Goal: Information Seeking & Learning: Find specific page/section

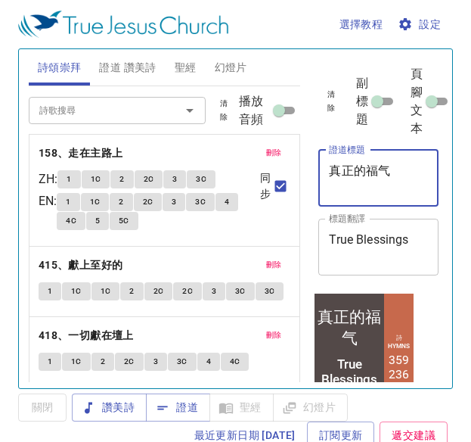
click at [386, 168] on textarea "真正的福气" at bounding box center [378, 177] width 99 height 29
type textarea "真"
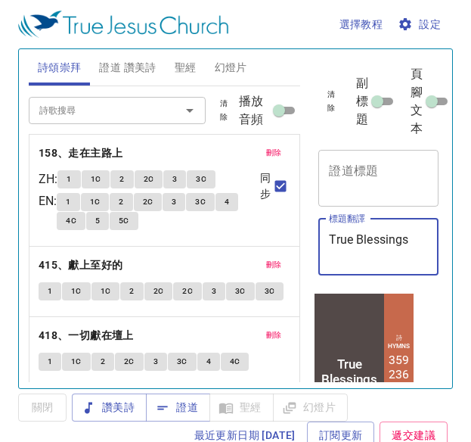
click at [417, 247] on textarea "True Blessings" at bounding box center [378, 246] width 99 height 29
type textarea "T"
type textarea "[PERSON_NAME] Toward [DEMOGRAPHIC_DATA]"
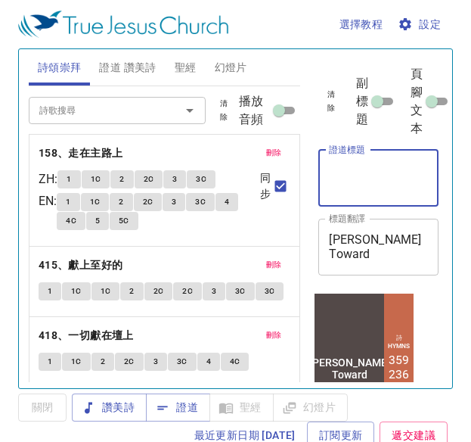
click at [343, 182] on textarea "證道標題" at bounding box center [378, 177] width 99 height 29
type textarea "在神面前富足"
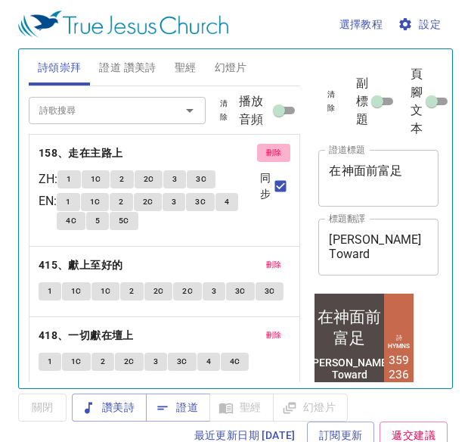
click at [266, 155] on span "刪除" at bounding box center [274, 153] width 16 height 14
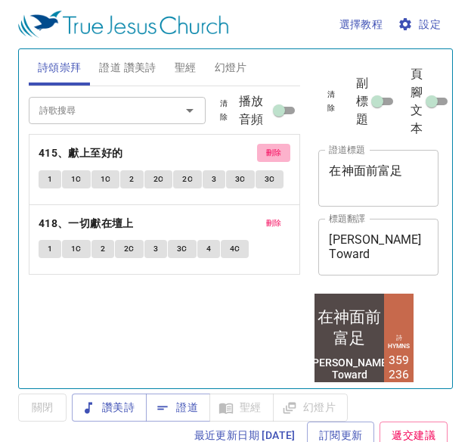
click at [258, 155] on button "刪除" at bounding box center [274, 153] width 34 height 18
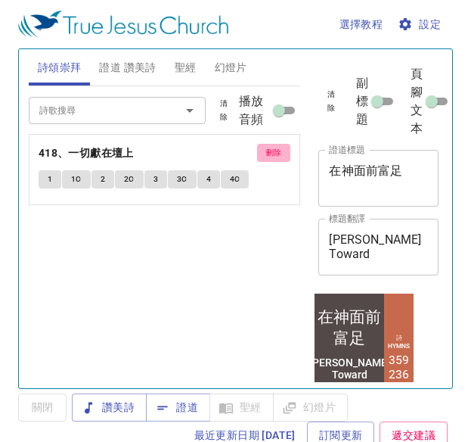
click at [270, 154] on span "刪除" at bounding box center [274, 153] width 16 height 14
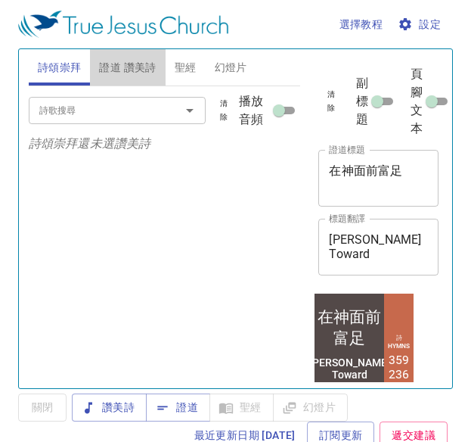
click at [118, 64] on span "證道 讚美詩" at bounding box center [127, 67] width 57 height 19
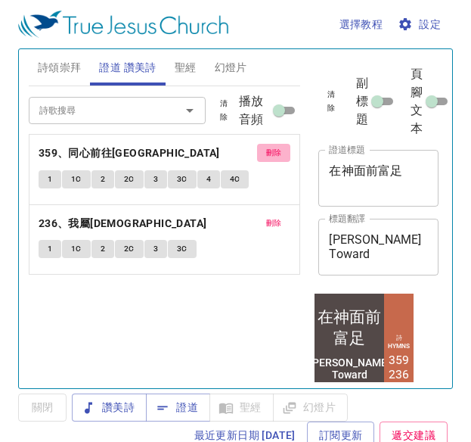
click at [270, 151] on span "刪除" at bounding box center [274, 153] width 16 height 14
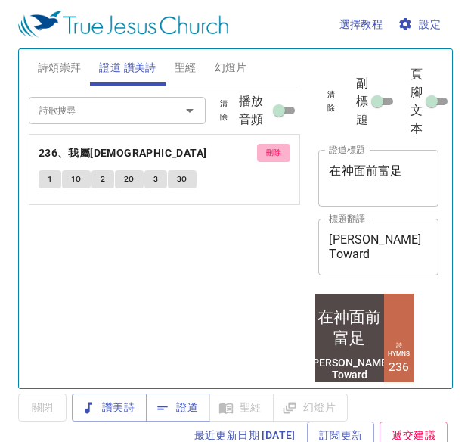
click at [270, 151] on span "刪除" at bounding box center [274, 153] width 16 height 14
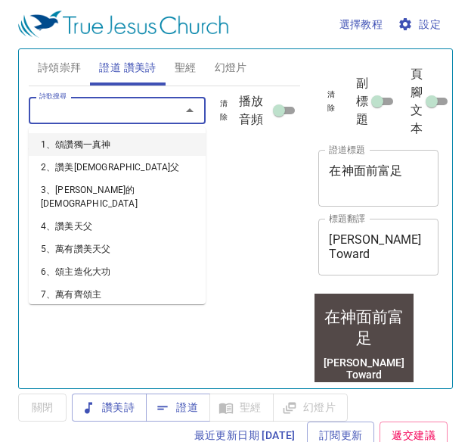
click at [96, 104] on input "詩歌搜尋" at bounding box center [94, 109] width 123 height 17
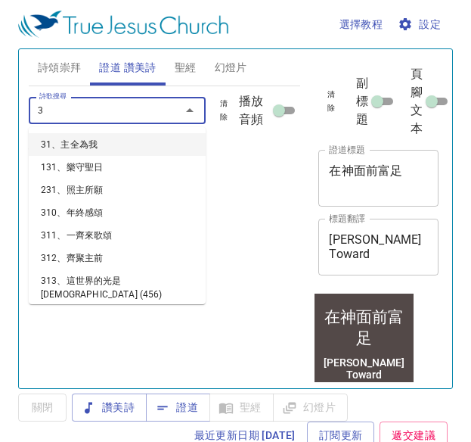
type input "31"
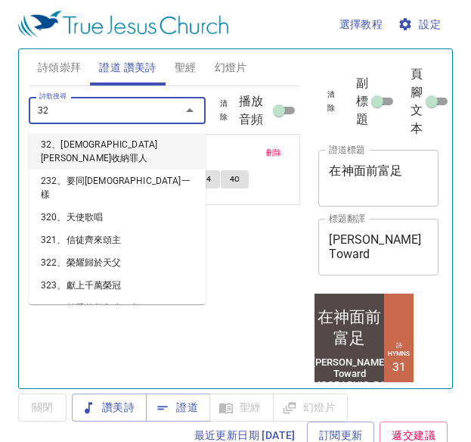
type input "325"
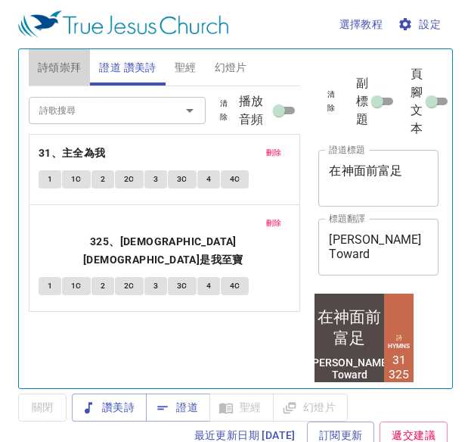
click at [65, 64] on span "詩頌崇拜" at bounding box center [60, 67] width 44 height 19
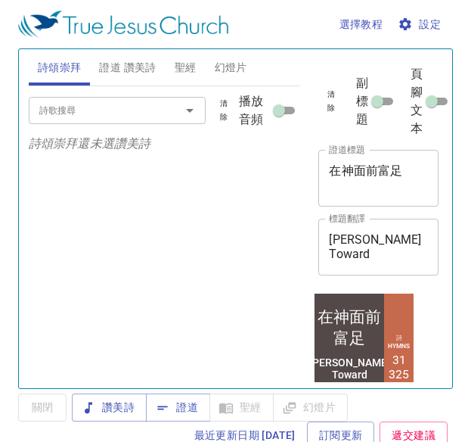
click at [125, 65] on span "證道 讚美詩" at bounding box center [127, 67] width 57 height 19
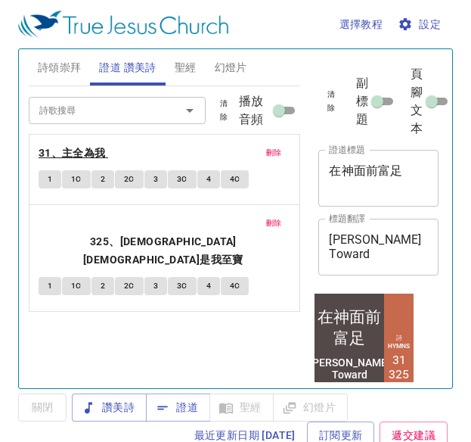
click at [84, 153] on b "31、主全為我" at bounding box center [72, 153] width 67 height 19
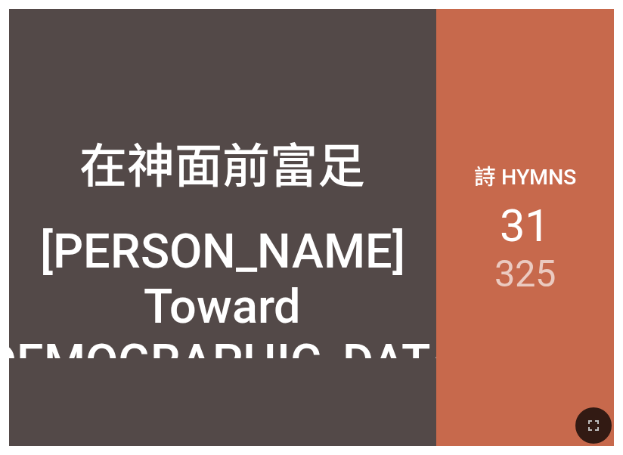
click at [447, 109] on div "詩 Hymns 31 325" at bounding box center [525, 227] width 178 height 437
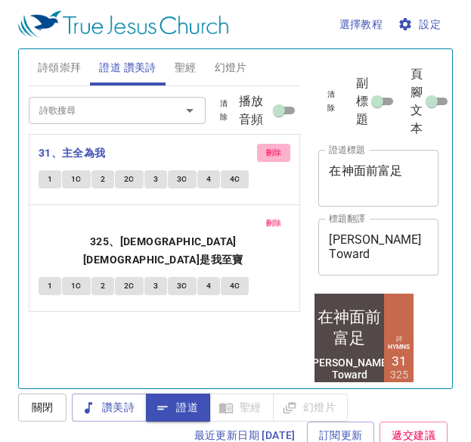
click at [278, 150] on span "刪除" at bounding box center [274, 153] width 16 height 14
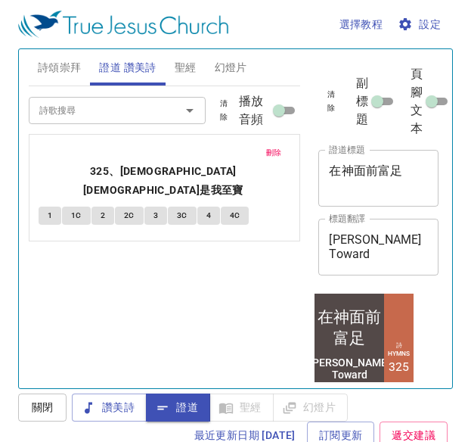
click at [79, 116] on input "詩歌搜尋" at bounding box center [94, 109] width 123 height 17
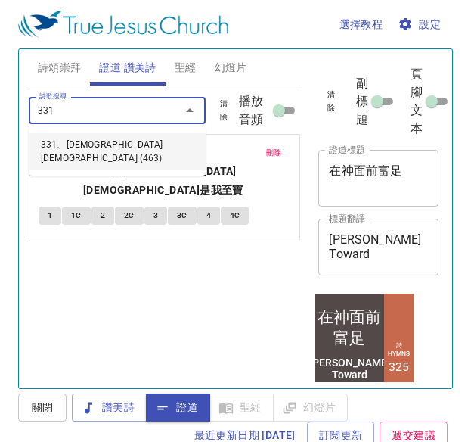
type input "331、聖靈信實保惠師 (463)"
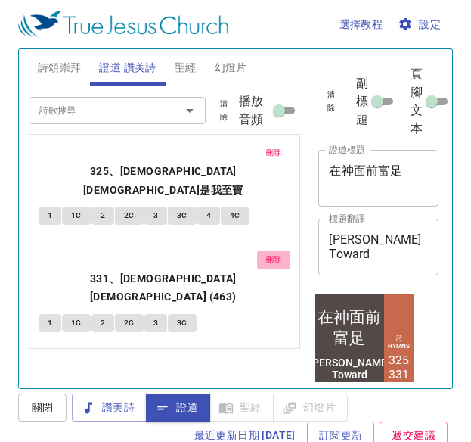
click at [266, 253] on span "刪除" at bounding box center [274, 260] width 16 height 14
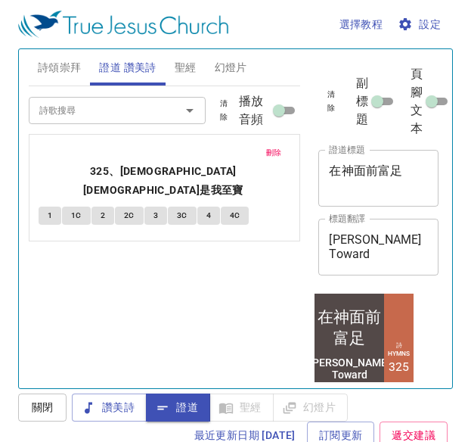
click at [107, 116] on input "詩歌搜尋" at bounding box center [94, 109] width 123 height 17
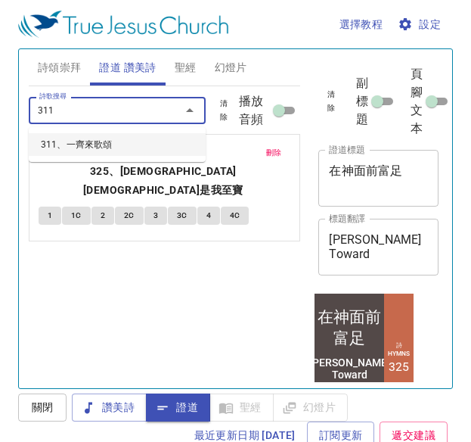
type input "311、一齊來歌頌"
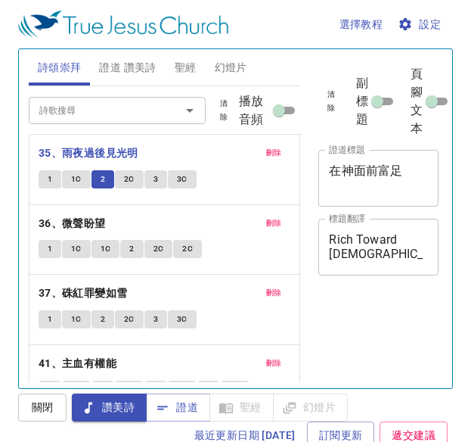
scroll to position [7, 0]
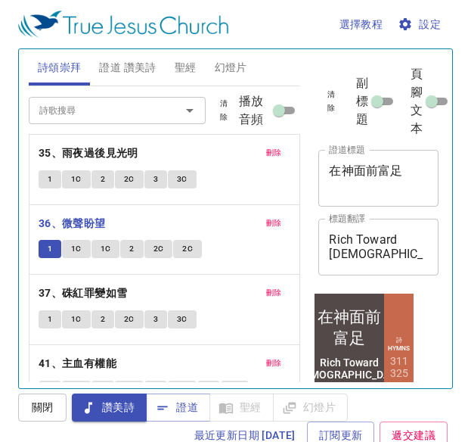
click at [84, 241] on button "1C" at bounding box center [76, 249] width 29 height 18
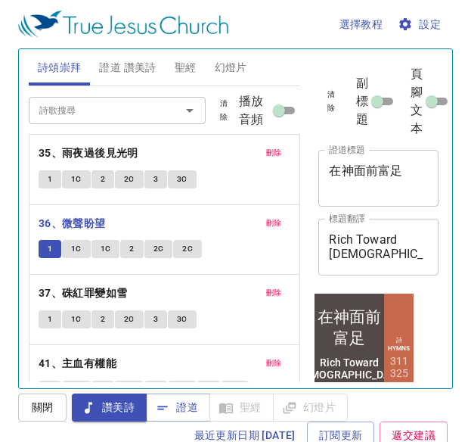
click at [84, 241] on button "1C" at bounding box center [76, 249] width 29 height 18
click at [108, 242] on span "1C" at bounding box center [106, 249] width 11 height 14
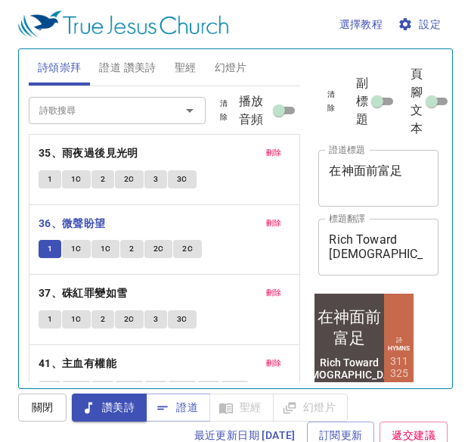
click at [108, 242] on span "1C" at bounding box center [106, 249] width 11 height 14
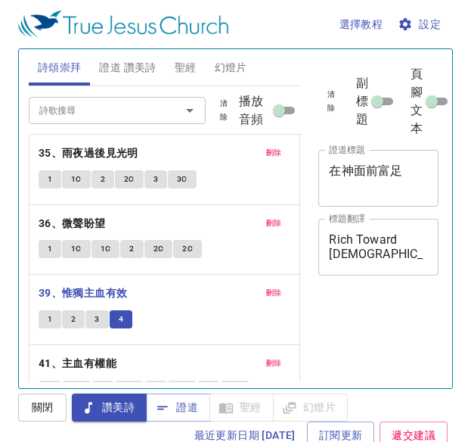
scroll to position [7, 0]
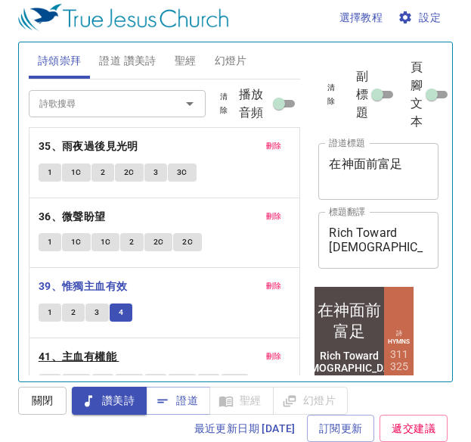
click at [107, 347] on b "41、主血有權能" at bounding box center [78, 356] width 78 height 19
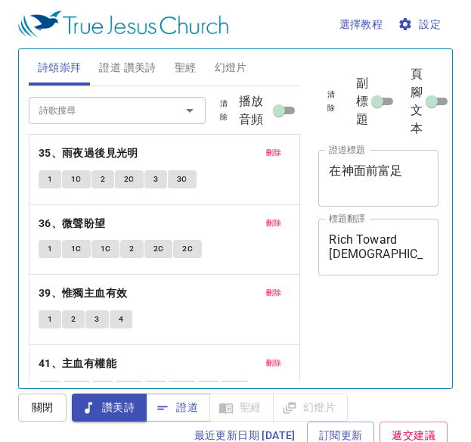
scroll to position [7, 0]
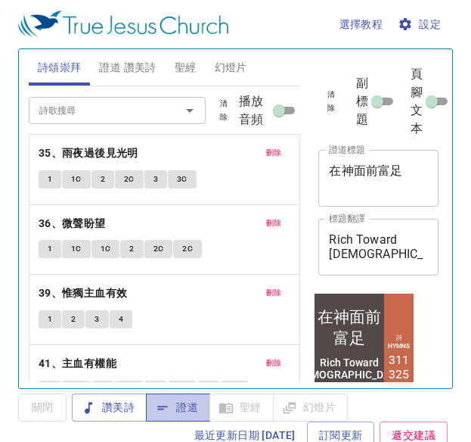
click at [186, 408] on span "證道" at bounding box center [178, 407] width 40 height 19
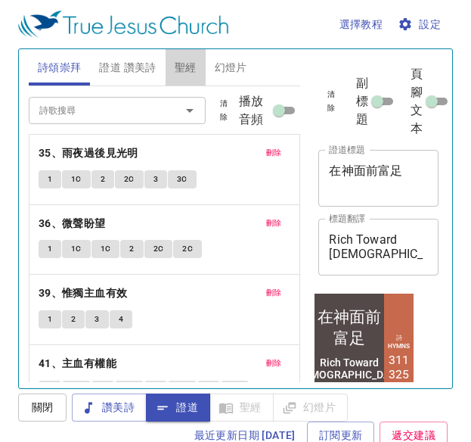
click at [188, 59] on span "聖經" at bounding box center [186, 67] width 22 height 19
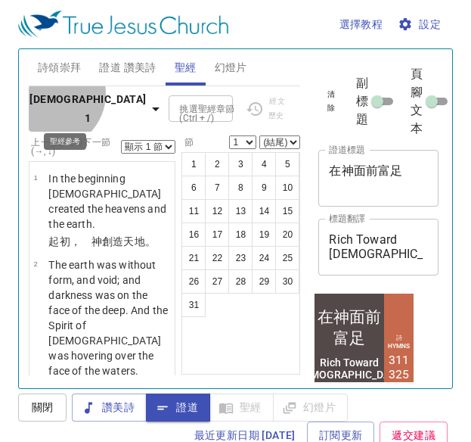
click at [50, 103] on b "創世記 1" at bounding box center [87, 108] width 116 height 37
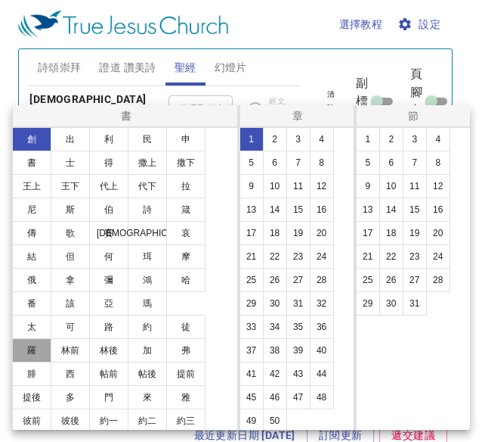
click at [28, 353] on button "羅" at bounding box center [31, 350] width 39 height 24
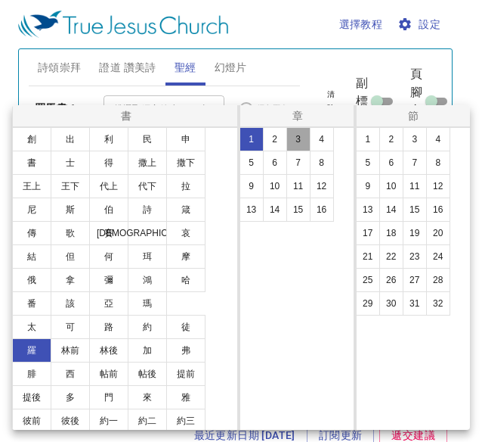
click at [293, 136] on button "3" at bounding box center [299, 139] width 24 height 24
click at [414, 253] on button "23" at bounding box center [415, 256] width 24 height 24
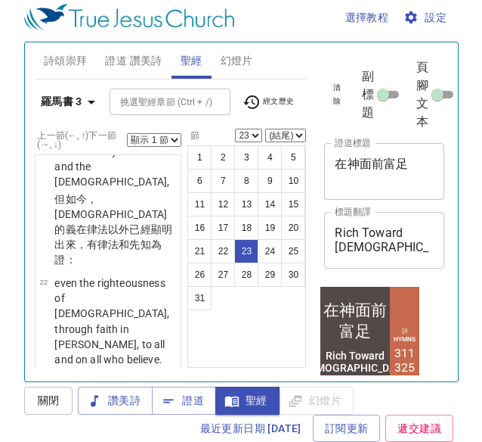
scroll to position [9, 0]
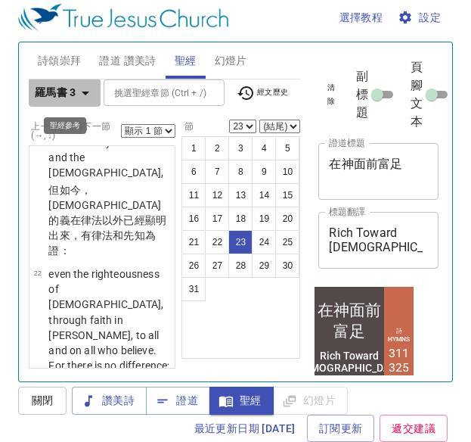
click at [82, 94] on icon "button" at bounding box center [85, 93] width 18 height 18
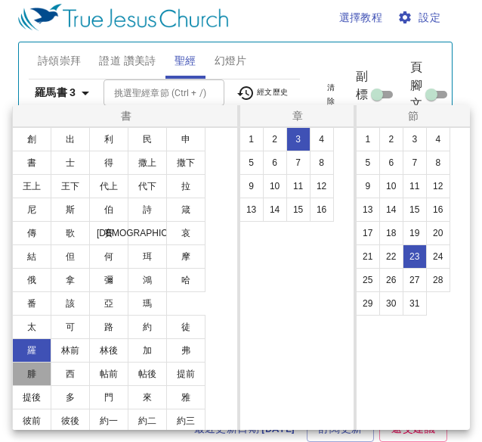
click at [33, 371] on button "腓" at bounding box center [31, 373] width 39 height 24
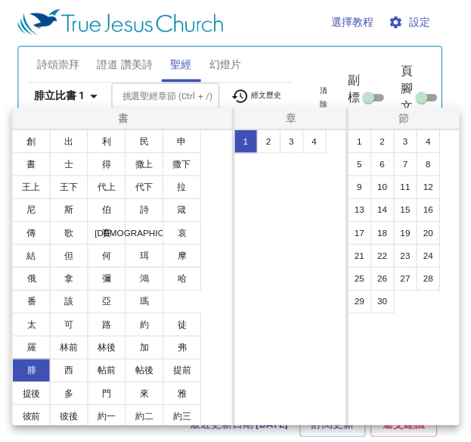
scroll to position [0, 0]
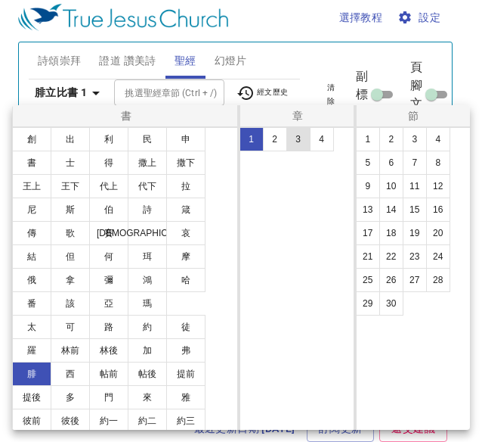
click at [298, 137] on button "3" at bounding box center [299, 139] width 24 height 24
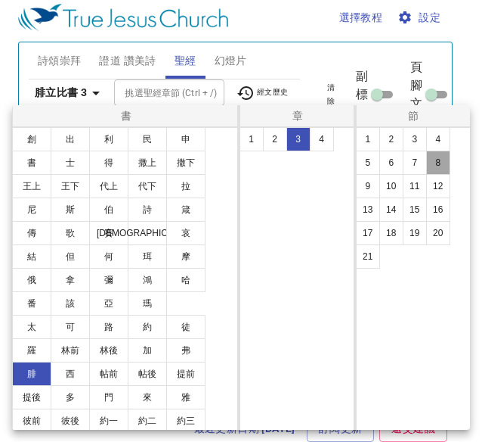
click at [437, 155] on button "8" at bounding box center [438, 162] width 24 height 24
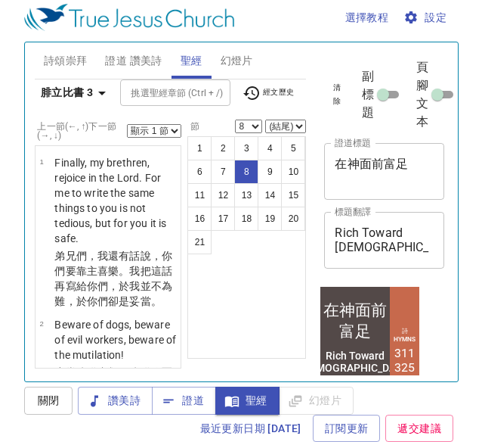
scroll to position [1094, 0]
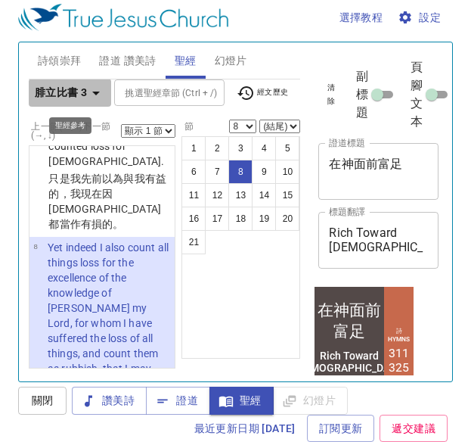
click at [68, 91] on b "腓立比書 3" at bounding box center [61, 92] width 52 height 19
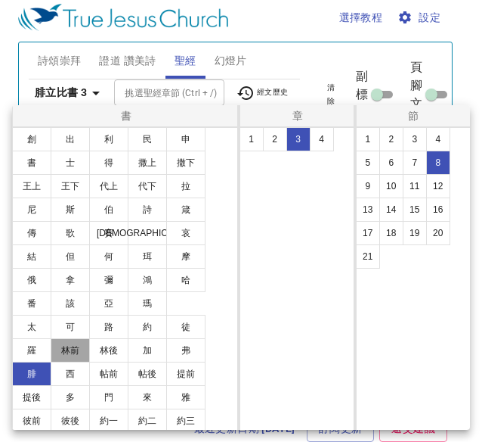
click at [78, 351] on button "林前" at bounding box center [70, 350] width 39 height 24
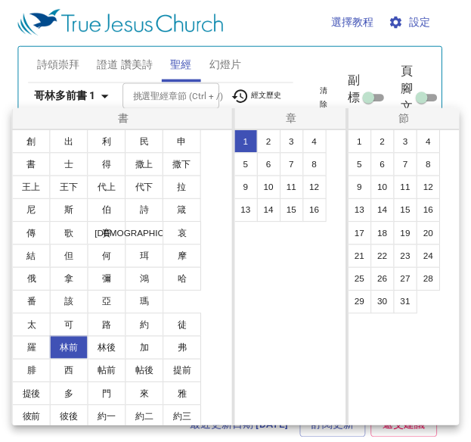
scroll to position [0, 0]
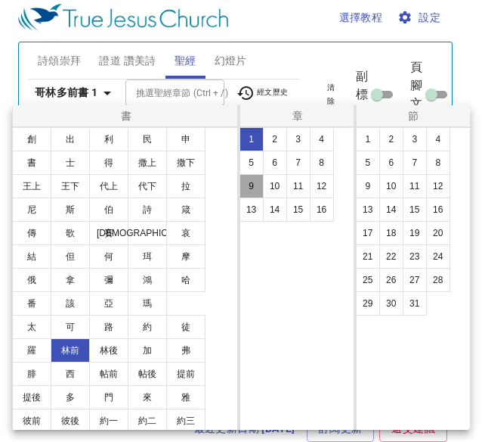
click at [252, 183] on button "9" at bounding box center [252, 186] width 24 height 24
drag, startPoint x: 354, startPoint y: 278, endPoint x: 368, endPoint y: 281, distance: 14.5
click at [368, 281] on div "節 1 2 3 4 5 6 7 8 9 10 11 12 13 14 15 16 17 18 19 20 21 22 23 24 25 26 27" at bounding box center [413, 267] width 118 height 324
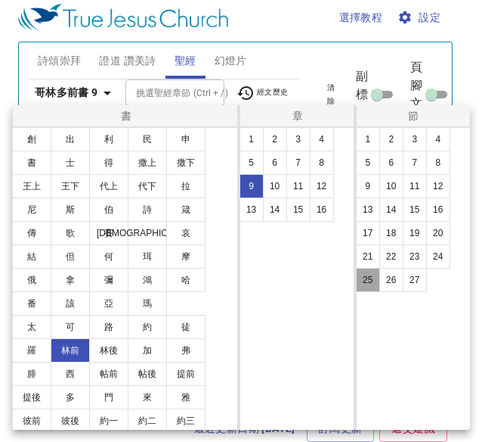
click at [368, 281] on button "25" at bounding box center [368, 280] width 24 height 24
select select "25"
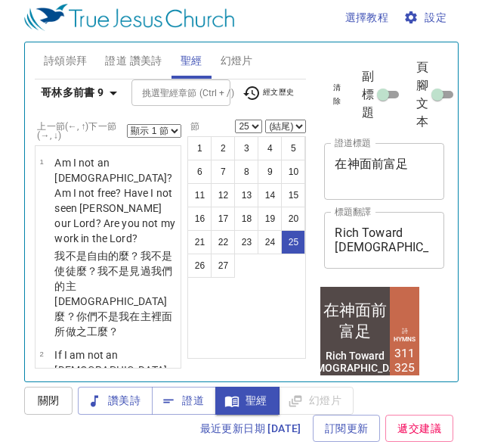
scroll to position [3930, 0]
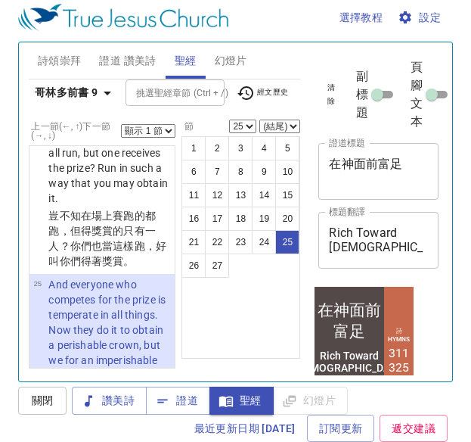
click at [144, 132] on select "顯示 1 節 顯示 2 節 顯示 3 節 顯示 4 節 顯示 5 節" at bounding box center [148, 131] width 54 height 14
click at [121, 124] on select "顯示 1 節 顯示 2 節 顯示 3 節 顯示 4 節 顯示 5 節" at bounding box center [148, 131] width 54 height 14
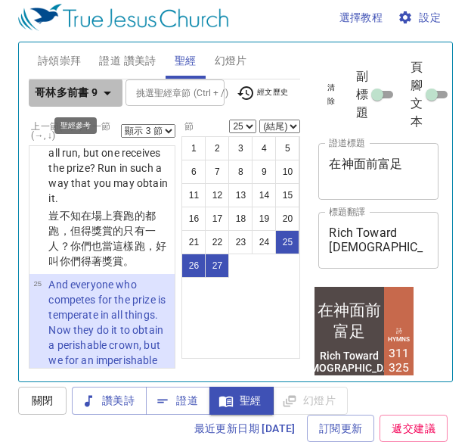
click at [64, 97] on b "哥林多前書 9" at bounding box center [67, 92] width 64 height 19
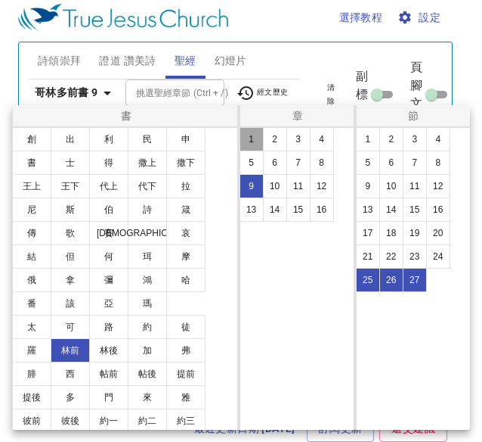
click at [247, 138] on button "1" at bounding box center [252, 139] width 24 height 24
select select "1"
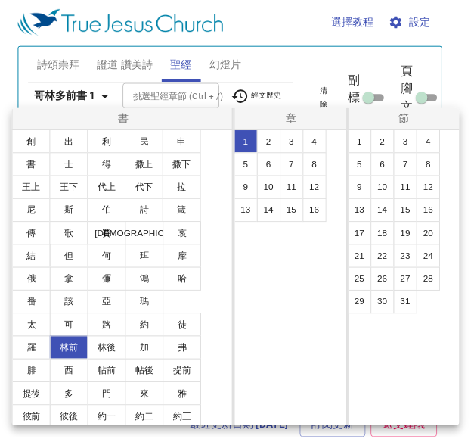
scroll to position [0, 0]
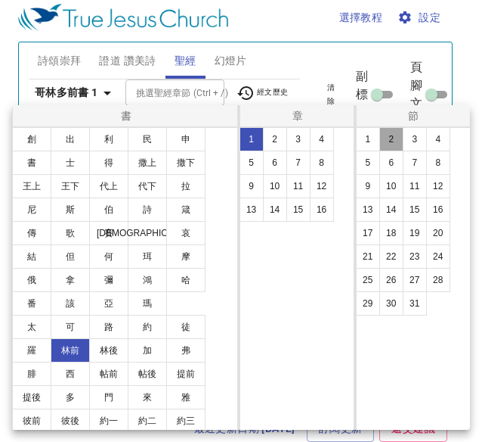
click at [390, 149] on button "2" at bounding box center [392, 139] width 24 height 24
select select "2"
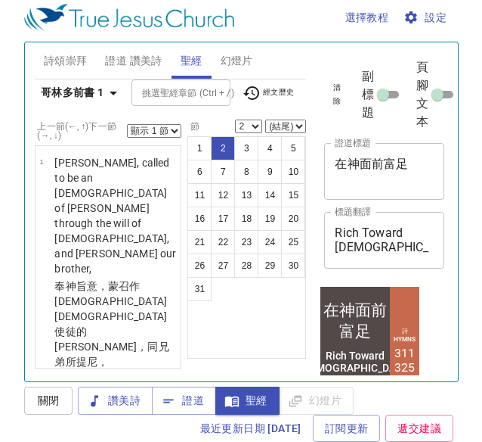
scroll to position [160, 0]
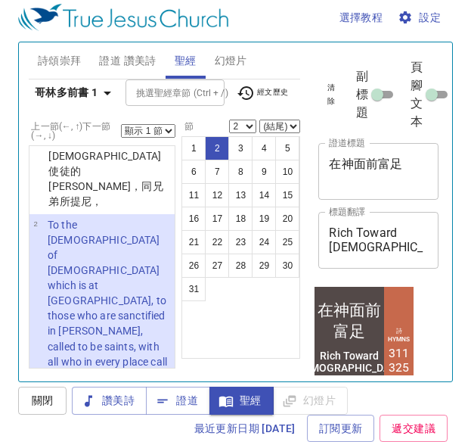
click at [164, 134] on select "顯示 1 節 顯示 2 節 顯示 3 節 顯示 4 節 顯示 5 節" at bounding box center [148, 131] width 54 height 14
click at [121, 124] on select "顯示 1 節 顯示 2 節 顯示 3 節 顯示 4 節 顯示 5 節" at bounding box center [148, 131] width 54 height 14
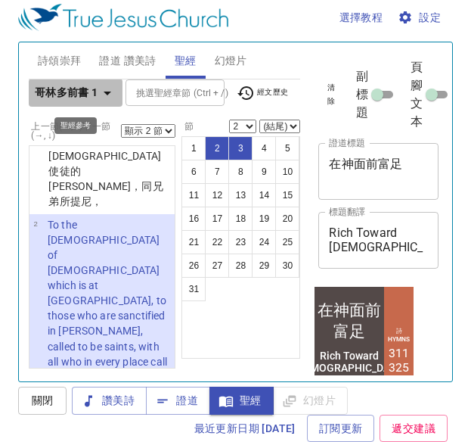
click at [82, 83] on b "哥林多前書 1" at bounding box center [67, 92] width 64 height 19
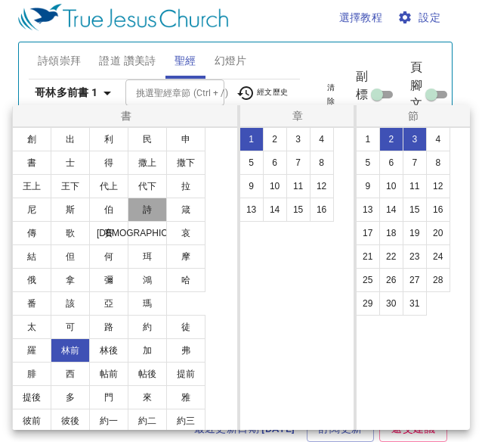
click at [151, 215] on button "詩" at bounding box center [147, 209] width 39 height 24
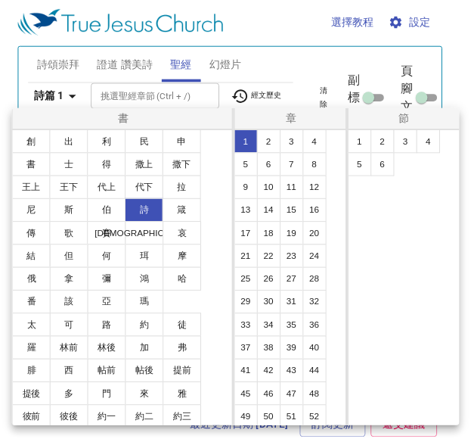
scroll to position [0, 0]
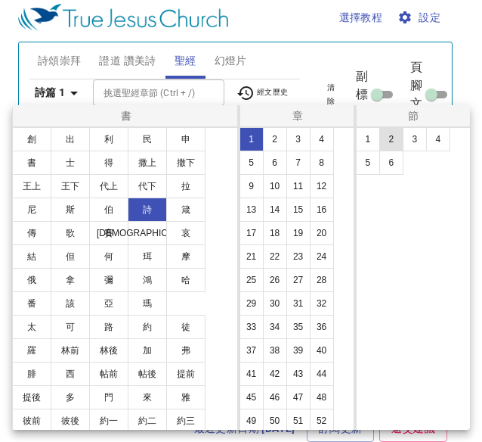
click at [397, 138] on button "2" at bounding box center [392, 139] width 24 height 24
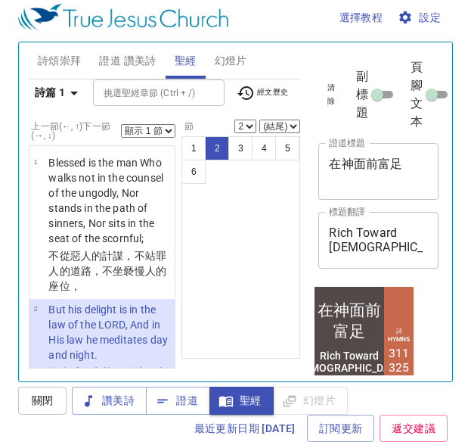
scroll to position [122, 0]
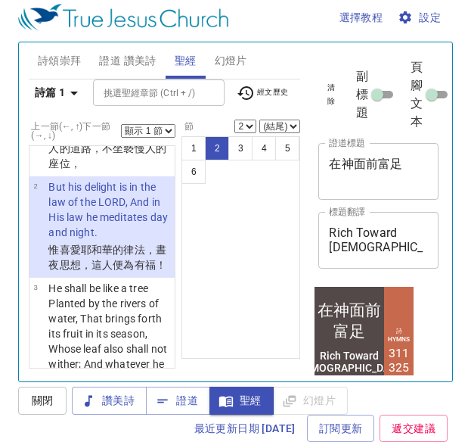
click at [166, 126] on select "顯示 1 節 顯示 2 節 顯示 3 節 顯示 4 節 顯示 5 節" at bounding box center [148, 131] width 54 height 14
click at [121, 124] on select "顯示 1 節 顯示 2 節 顯示 3 節 顯示 4 節 顯示 5 節" at bounding box center [148, 131] width 54 height 14
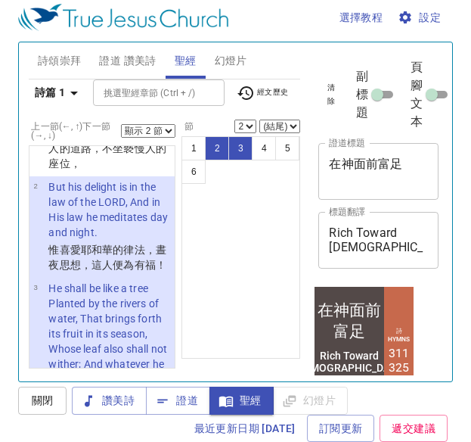
click at [229, 234] on div "1 2 3 4 5 6" at bounding box center [240, 247] width 119 height 222
click at [66, 95] on icon "button" at bounding box center [74, 93] width 18 height 18
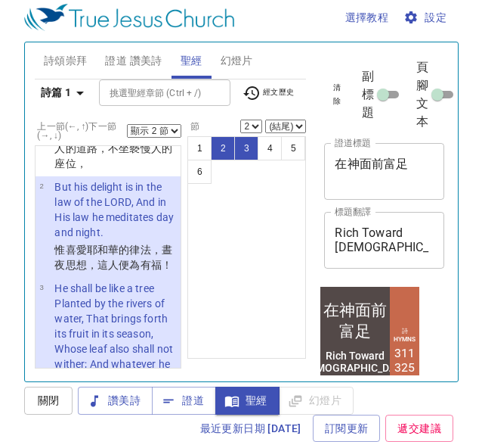
scroll to position [8, 0]
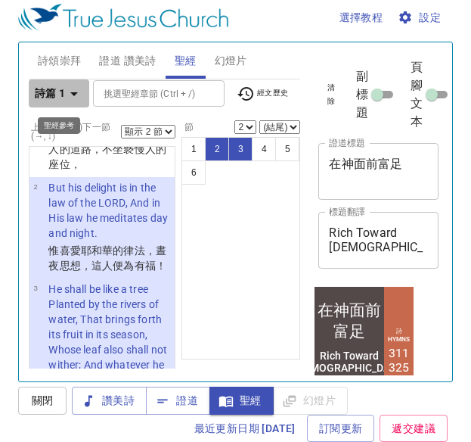
click at [55, 88] on b "詩篇 1" at bounding box center [50, 93] width 31 height 19
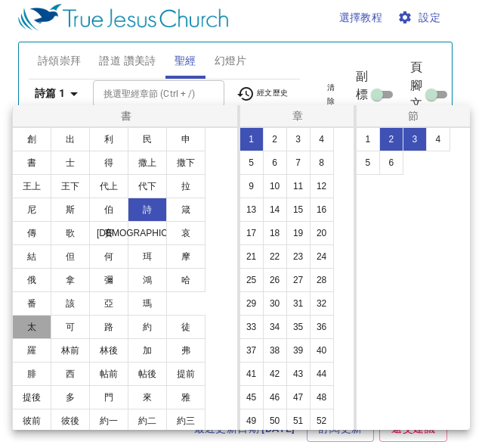
click at [25, 330] on button "太" at bounding box center [31, 327] width 39 height 24
select select "1"
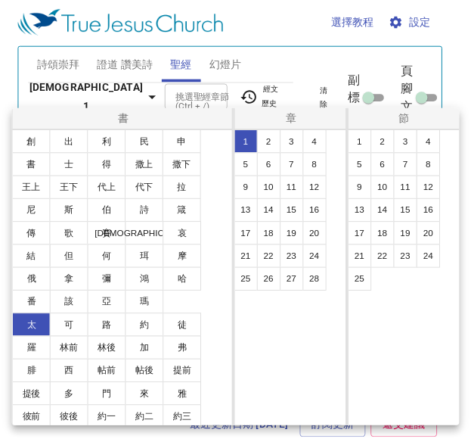
scroll to position [0, 0]
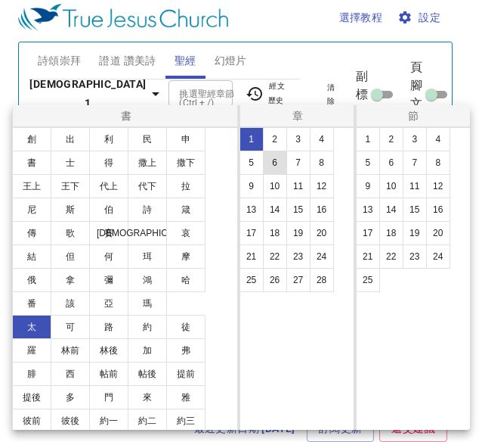
click at [276, 158] on button "6" at bounding box center [275, 162] width 24 height 24
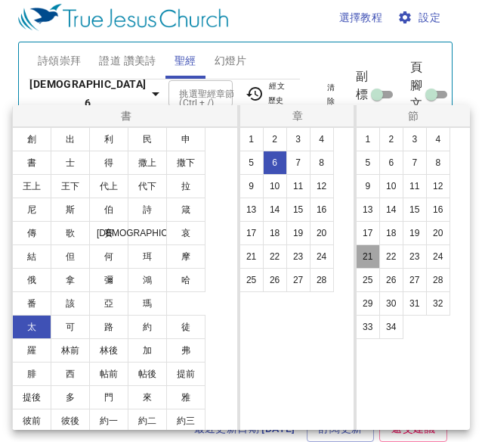
click at [368, 257] on button "21" at bounding box center [368, 256] width 24 height 24
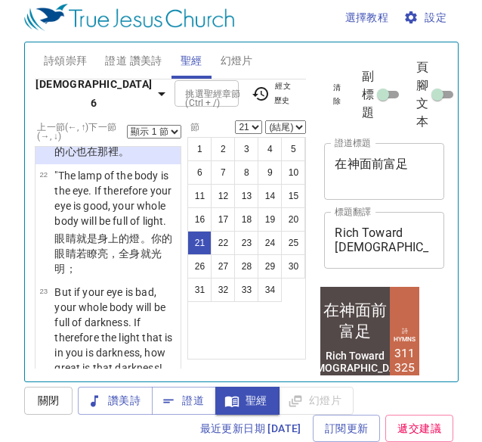
scroll to position [9, 0]
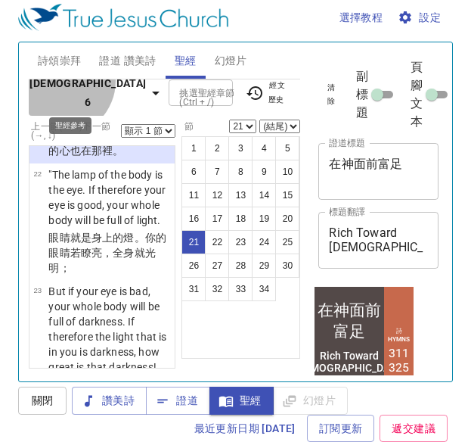
click at [60, 90] on b "馬太福音 6" at bounding box center [87, 92] width 116 height 37
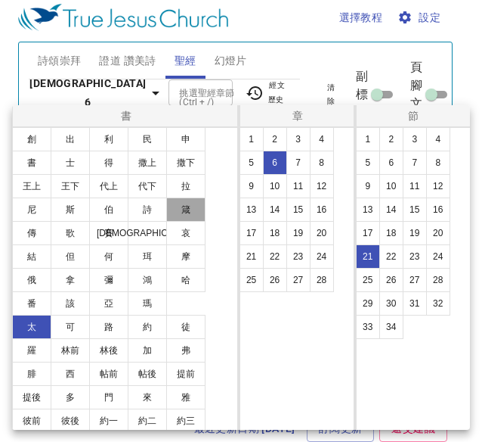
click at [178, 212] on button "箴" at bounding box center [185, 209] width 39 height 24
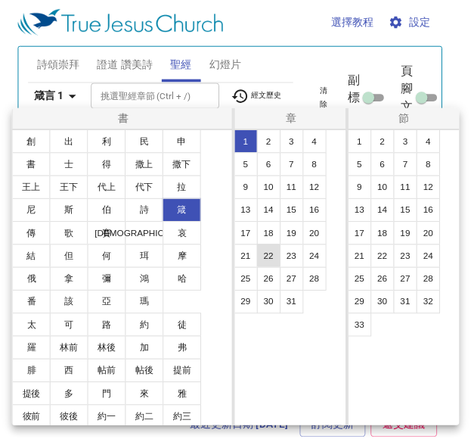
scroll to position [0, 0]
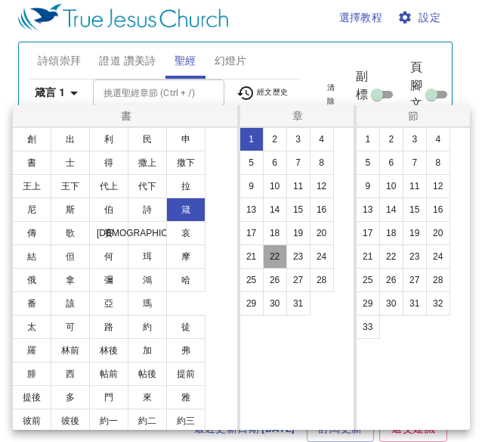
click at [282, 258] on button "22" at bounding box center [275, 256] width 24 height 24
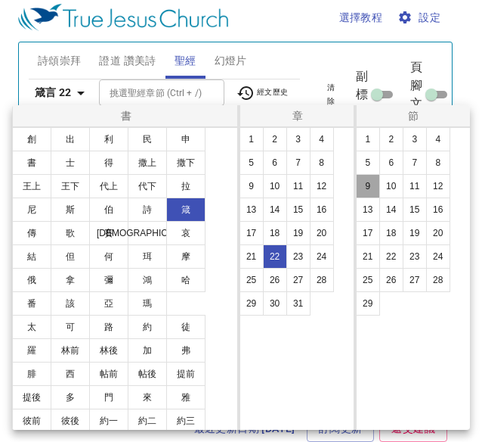
click at [361, 188] on button "9" at bounding box center [368, 186] width 24 height 24
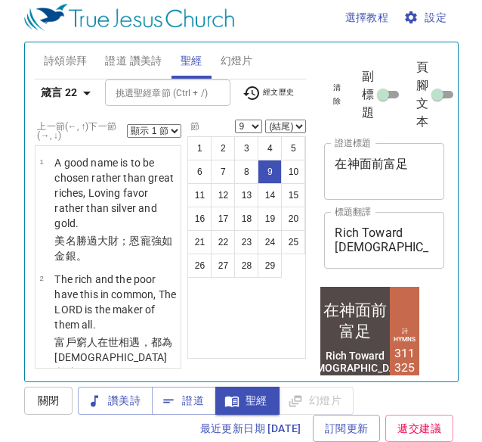
scroll to position [863, 0]
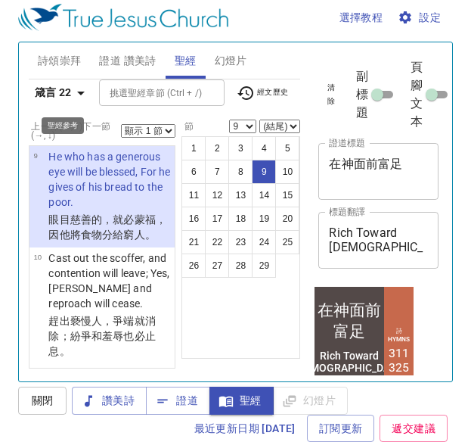
click at [74, 88] on icon "button" at bounding box center [81, 93] width 18 height 18
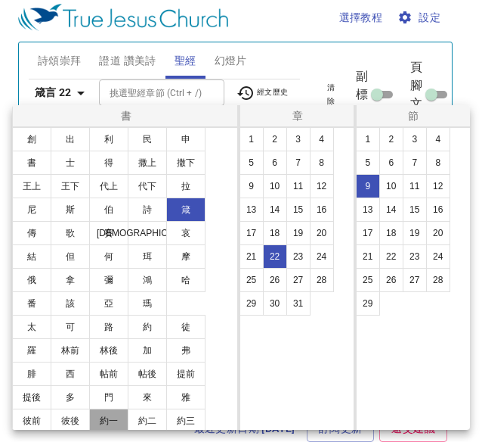
click at [120, 415] on button "約一" at bounding box center [108, 420] width 39 height 24
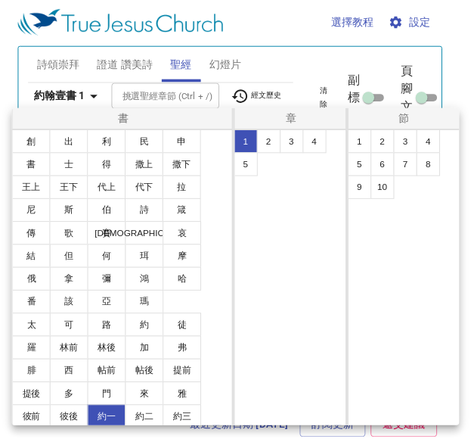
scroll to position [0, 0]
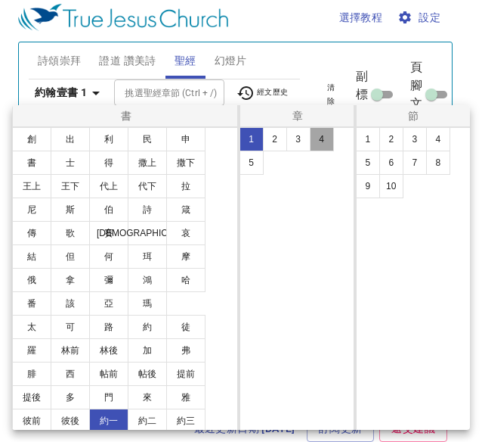
click at [315, 145] on button "4" at bounding box center [322, 139] width 24 height 24
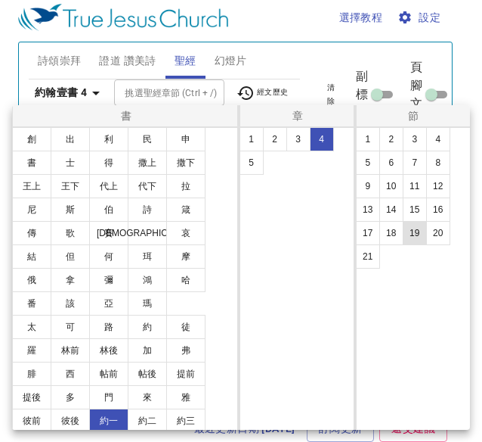
click at [410, 225] on button "19" at bounding box center [415, 233] width 24 height 24
select select "19"
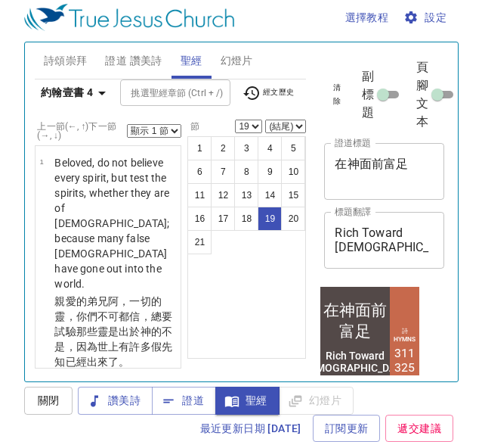
scroll to position [2830, 0]
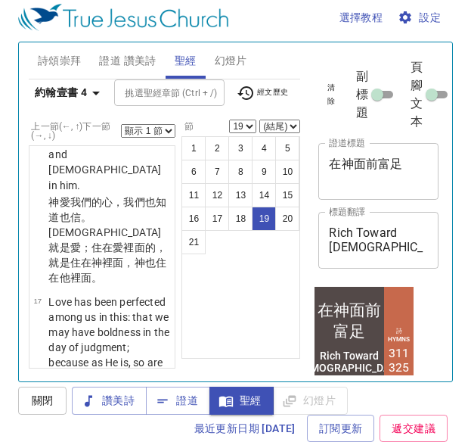
click at [161, 129] on select "顯示 1 節 顯示 2 節 顯示 3 節 顯示 4 節 顯示 5 節" at bounding box center [148, 131] width 54 height 14
click at [121, 124] on select "顯示 1 節 顯示 2 節 顯示 3 節 顯示 4 節 顯示 5 節" at bounding box center [148, 131] width 54 height 14
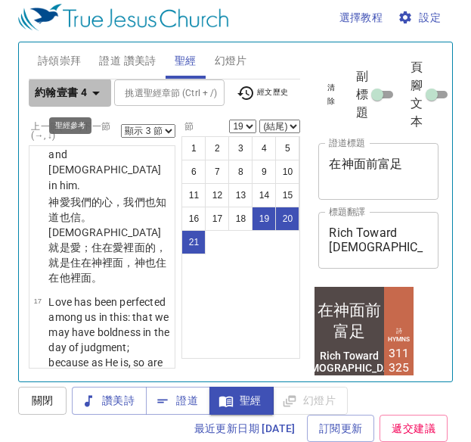
click at [56, 95] on b "約翰壹書 4" at bounding box center [61, 92] width 52 height 19
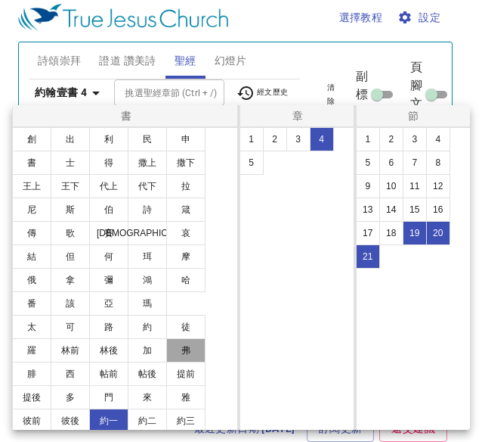
click at [190, 351] on button "弗" at bounding box center [185, 350] width 39 height 24
select select "1"
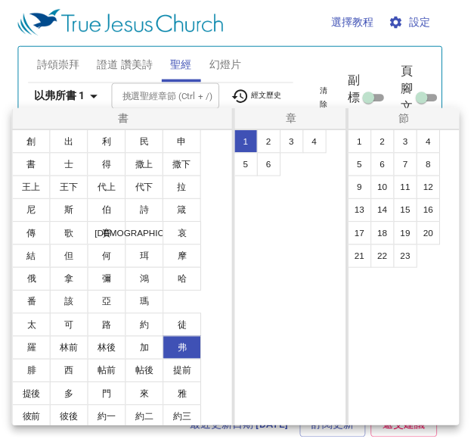
scroll to position [0, 0]
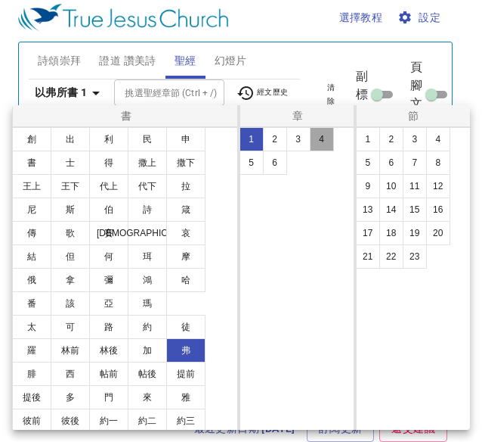
click at [316, 139] on button "4" at bounding box center [322, 139] width 24 height 24
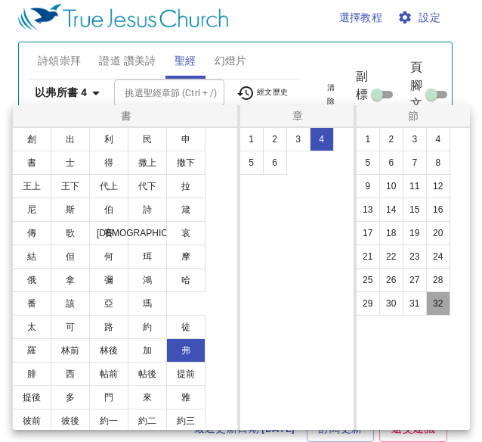
click at [438, 307] on button "32" at bounding box center [438, 303] width 24 height 24
select select "32"
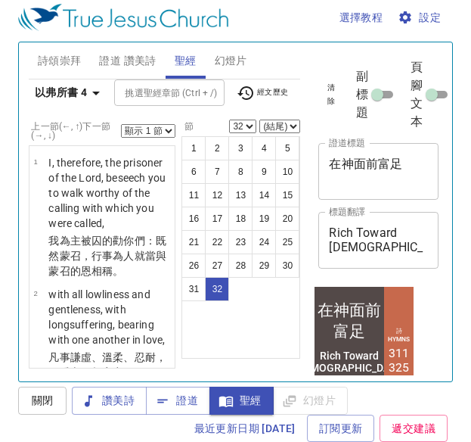
scroll to position [4306, 0]
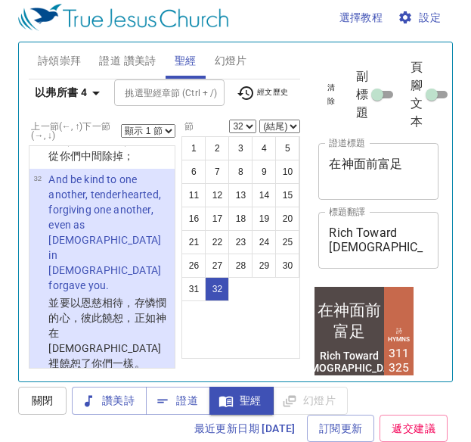
click at [145, 62] on span "證道 讚美詩" at bounding box center [127, 60] width 57 height 19
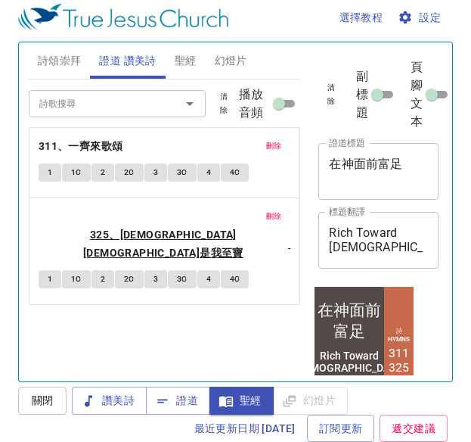
click at [132, 225] on b "325、救主耶穌是我至寶" at bounding box center [164, 243] width 250 height 37
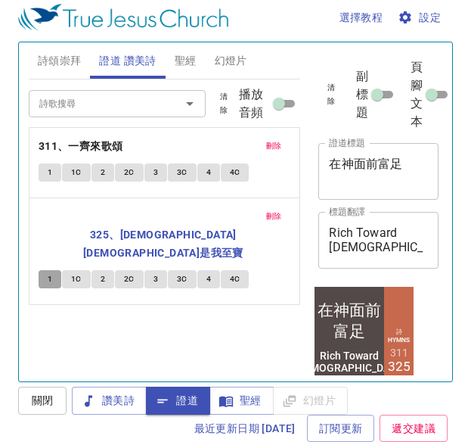
click at [49, 272] on span "1" at bounding box center [50, 279] width 5 height 14
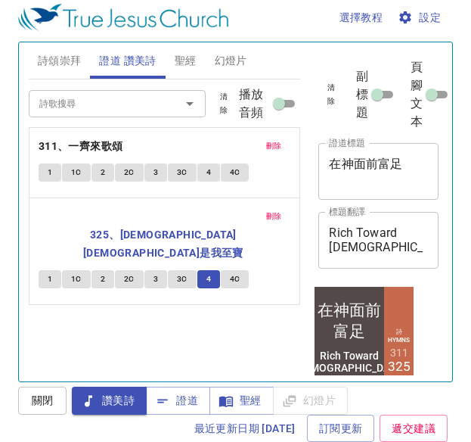
scroll to position [7, 0]
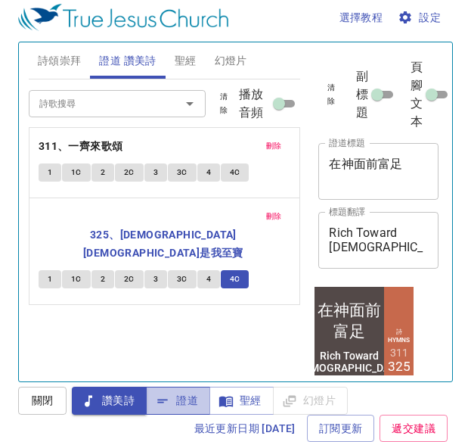
click at [179, 394] on span "證道" at bounding box center [178, 400] width 40 height 19
